Goal: Communication & Community: Participate in discussion

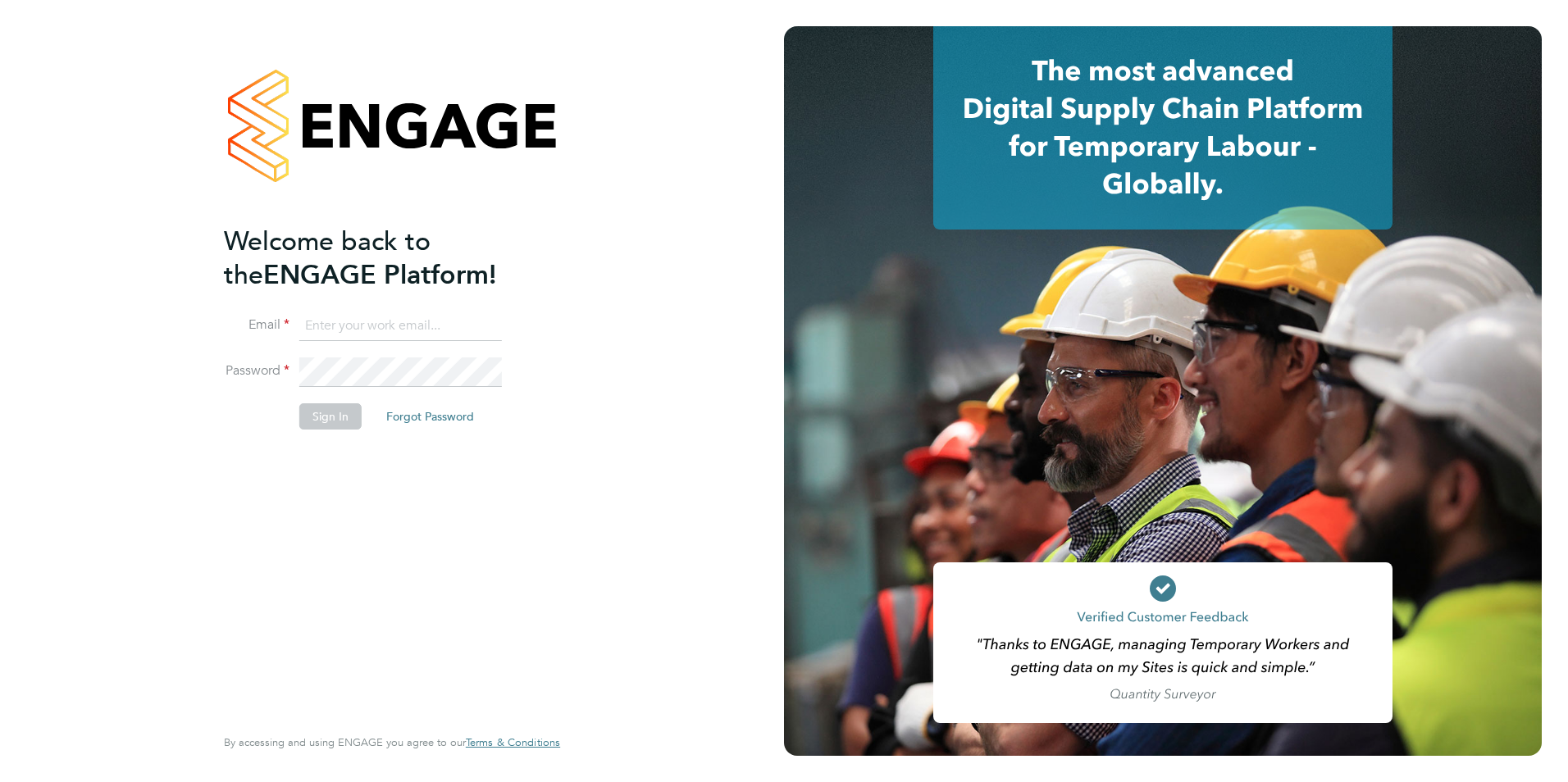
type input "emma@carbonrecruitment.co.uk"
click at [387, 492] on div "Welcome back to the ENGAGE Platform! Email emma@carbonrecruitment.co.uk Passwor…" at bounding box center [384, 473] width 320 height 496
click at [346, 420] on button "Sign In" at bounding box center [330, 416] width 62 height 26
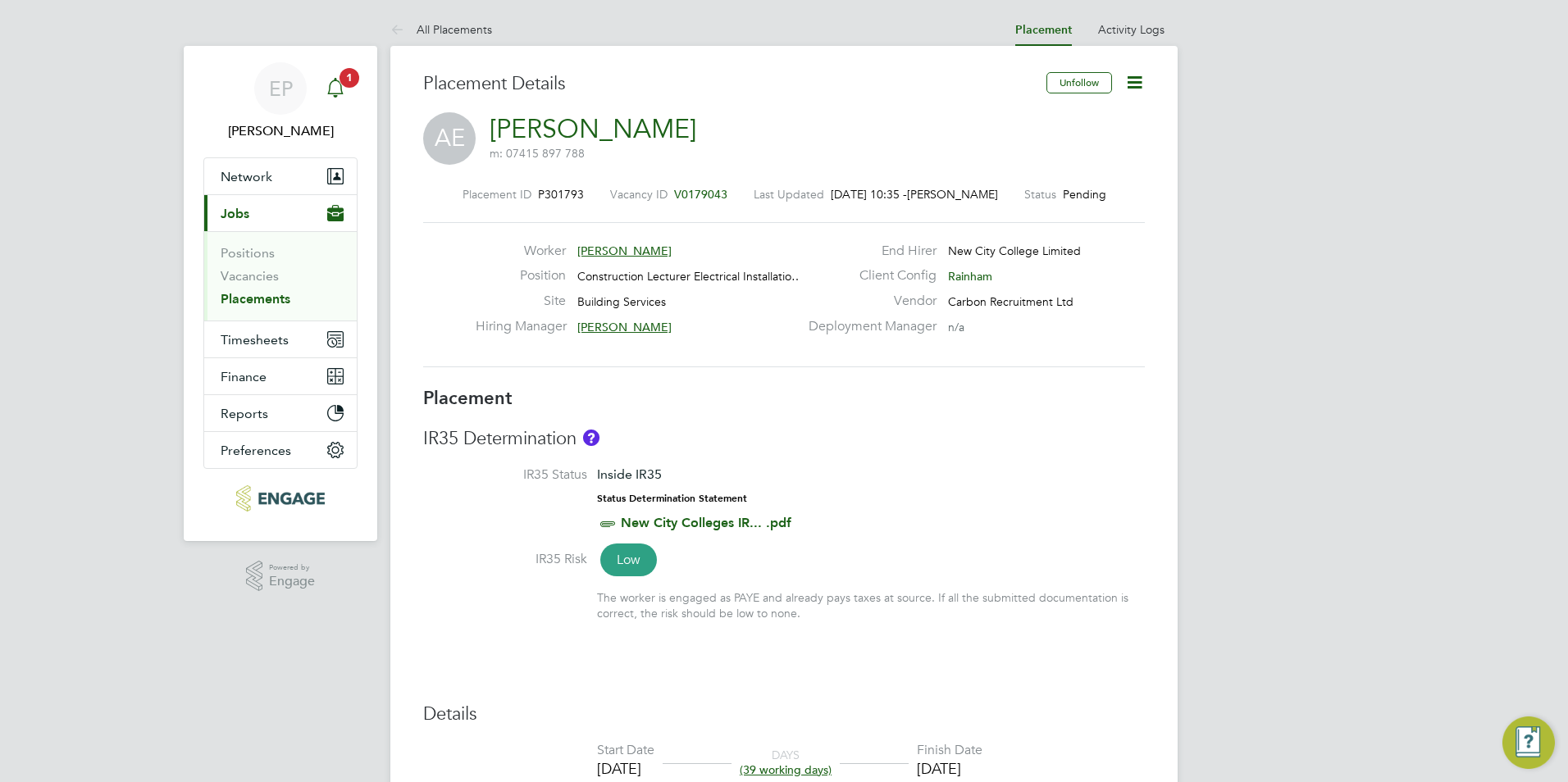
click at [331, 101] on div "Main navigation" at bounding box center [335, 88] width 33 height 33
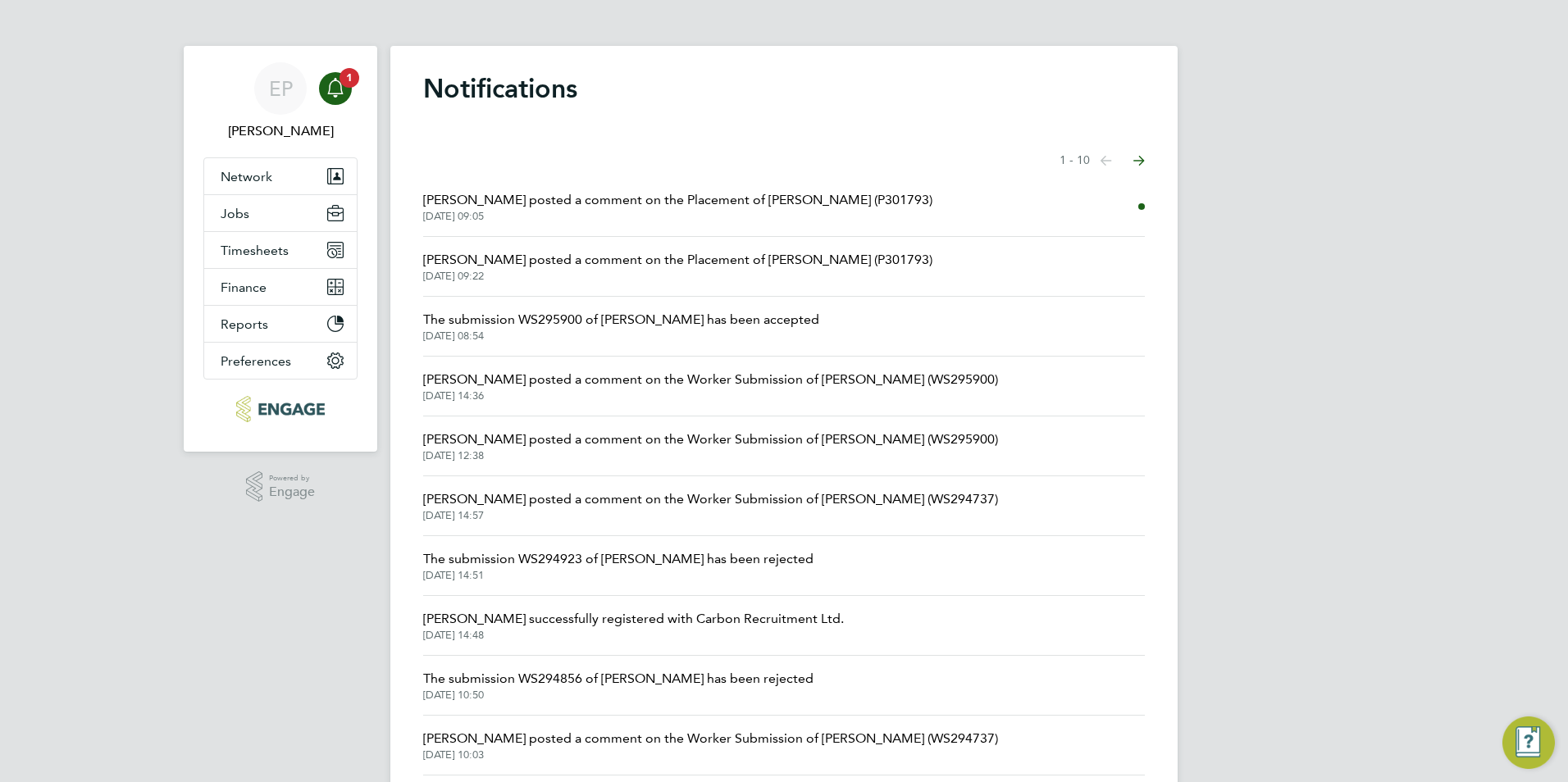
click at [499, 206] on span "[PERSON_NAME] posted a comment on the Placement of [PERSON_NAME] (P301793)" at bounding box center [678, 200] width 509 height 19
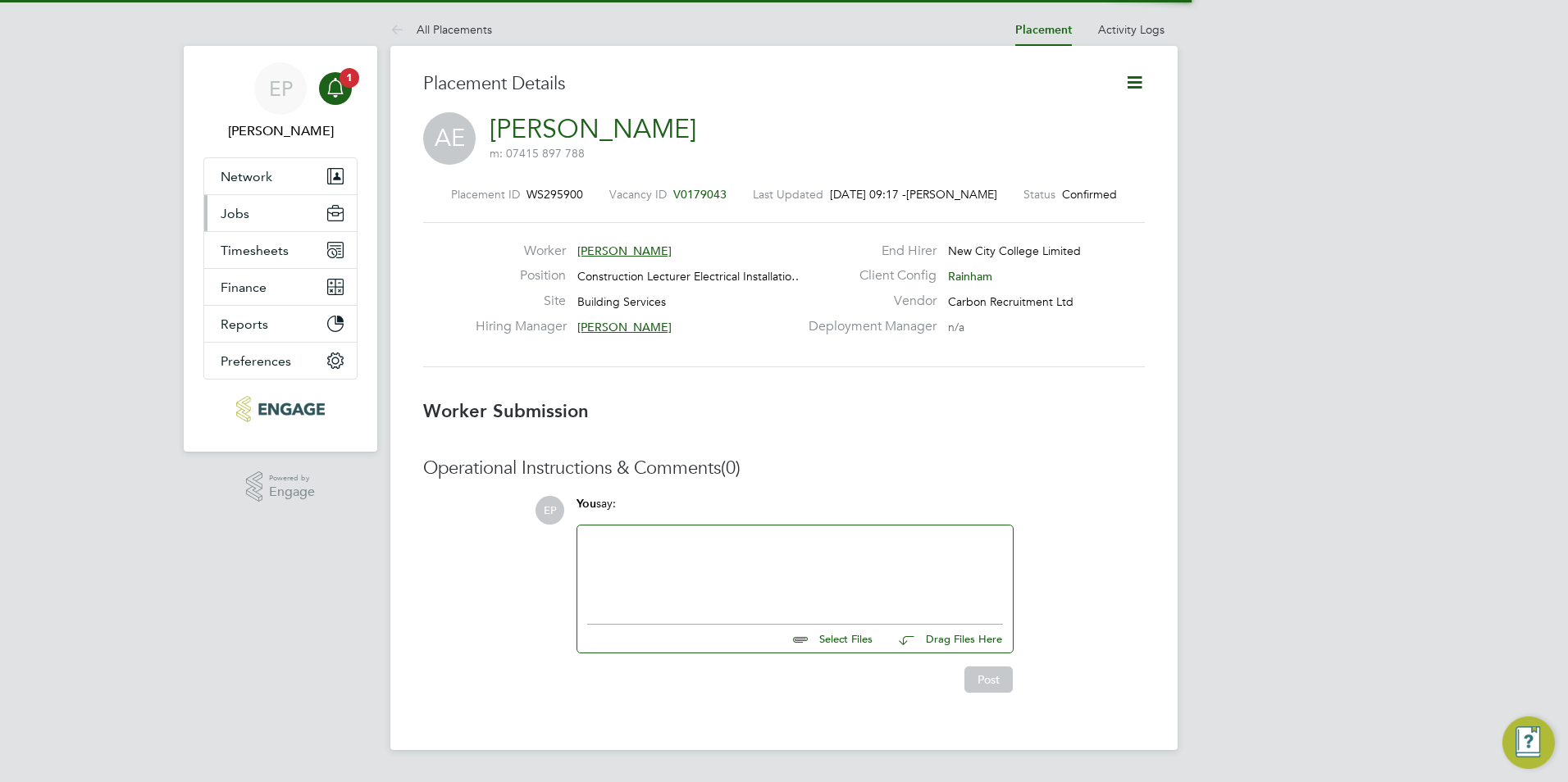
scroll to position [8, 8]
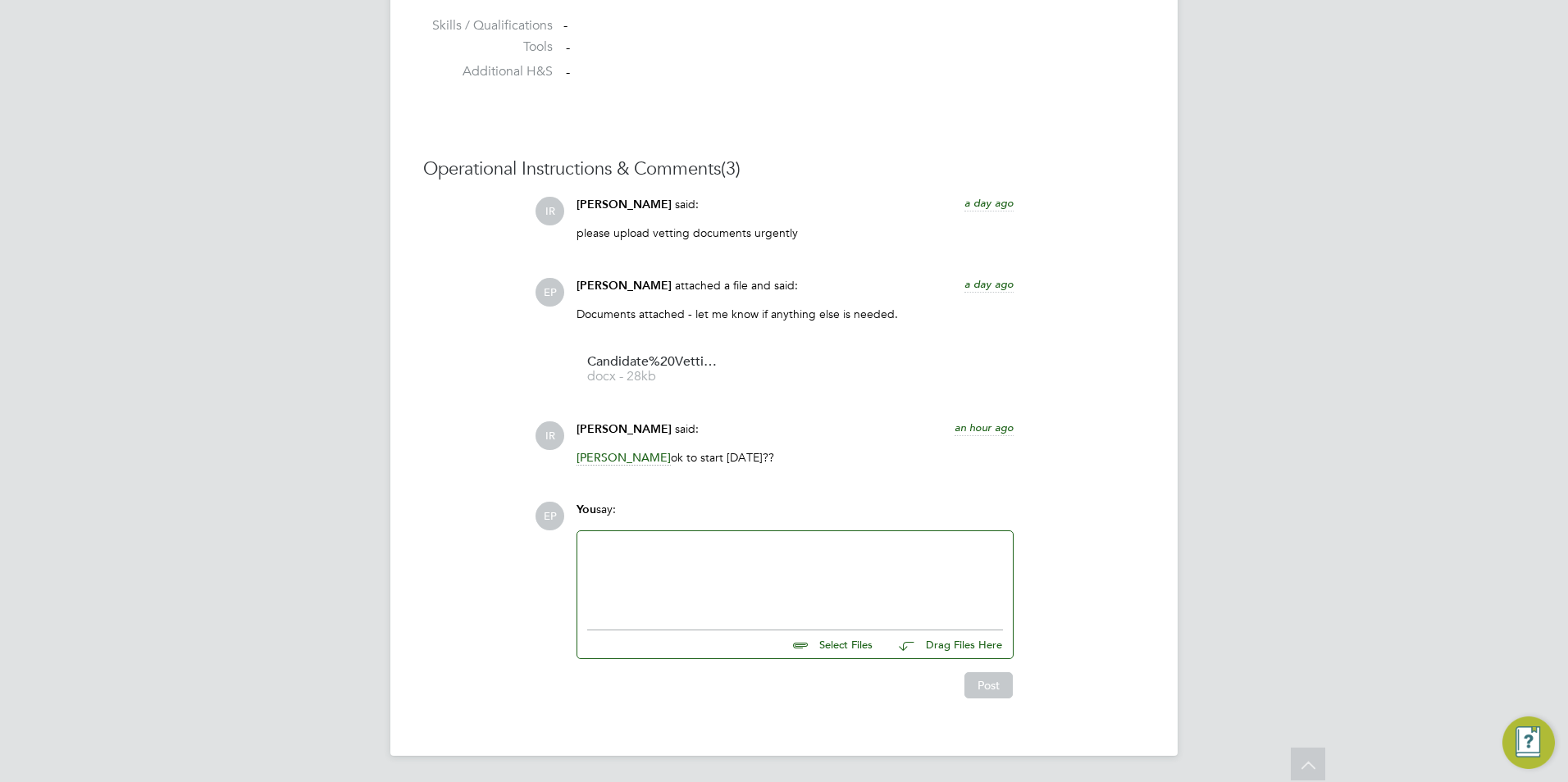
click at [712, 581] on div at bounding box center [794, 576] width 416 height 71
click at [975, 695] on button "Post" at bounding box center [988, 685] width 48 height 26
